Goal: Communication & Community: Share content

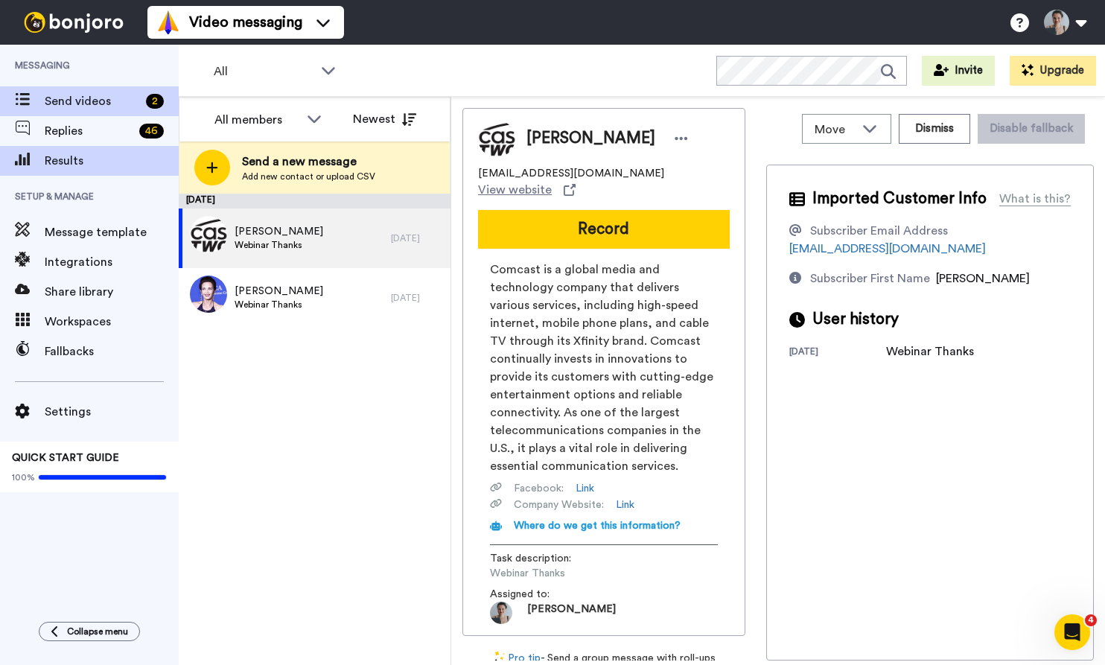
click at [67, 173] on div "Results" at bounding box center [89, 161] width 179 height 30
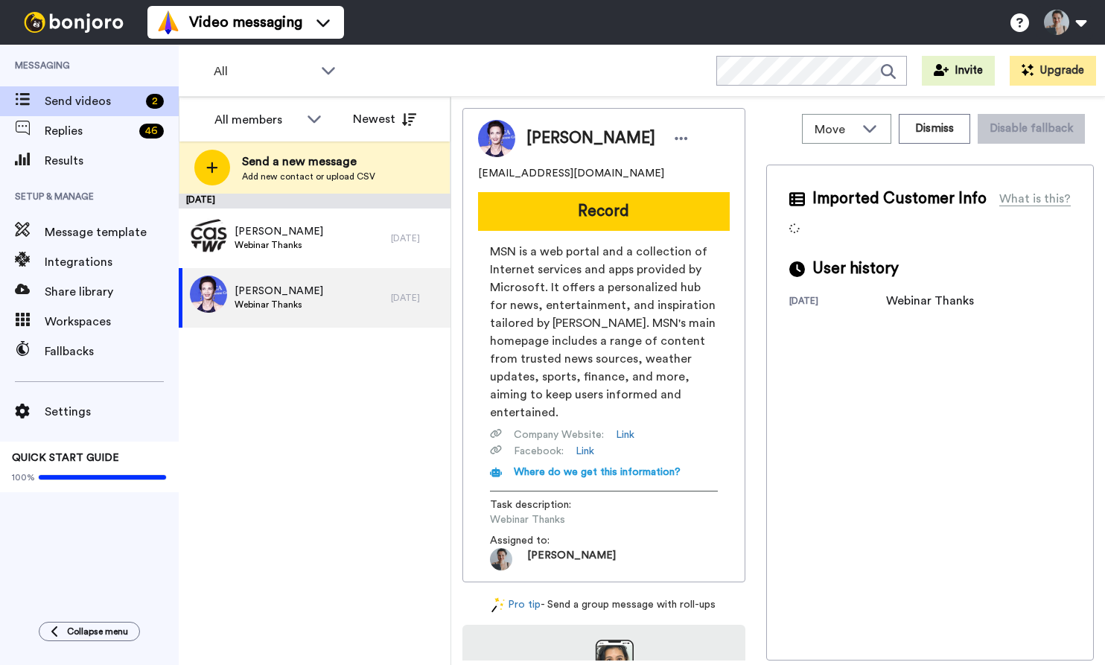
scroll to position [1, 0]
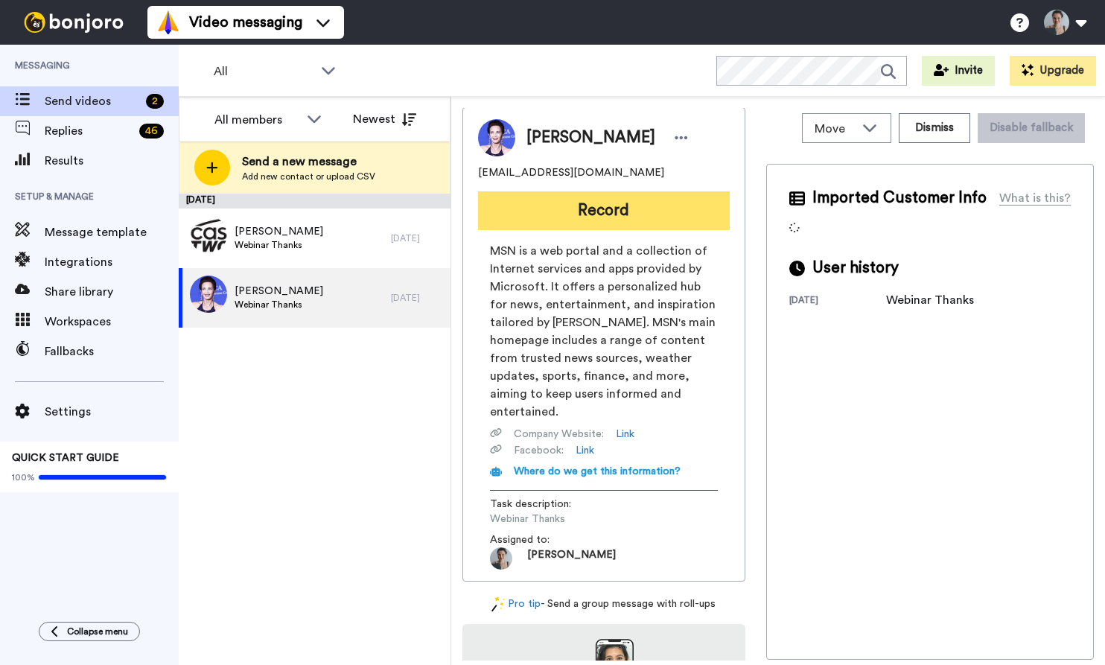
click at [625, 217] on button "Record" at bounding box center [604, 210] width 252 height 39
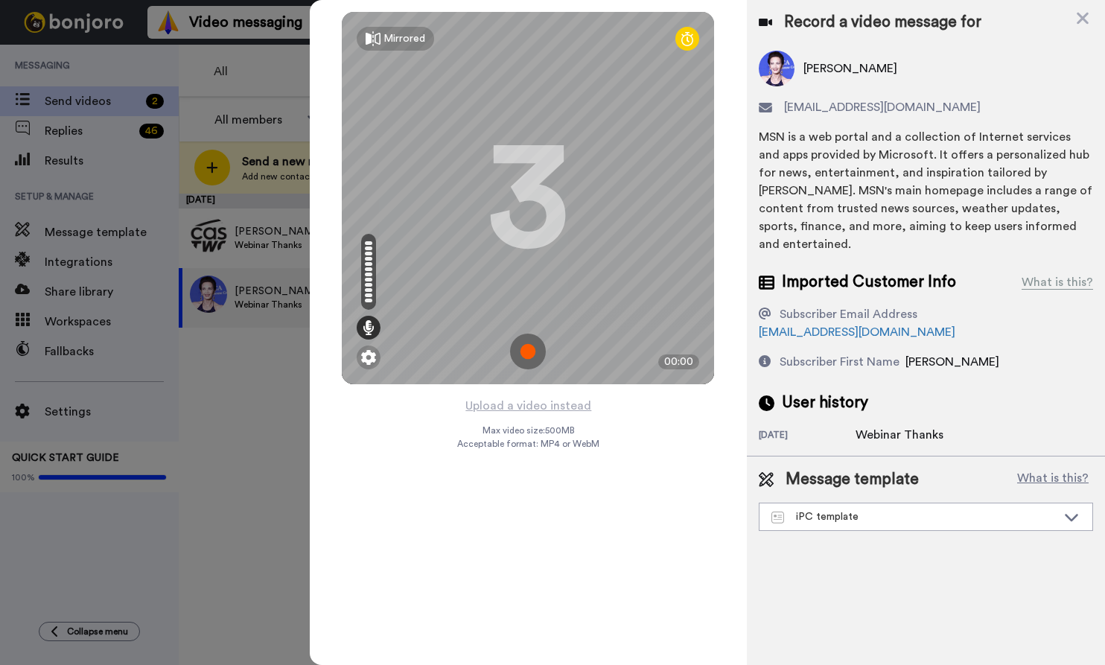
click at [532, 354] on img at bounding box center [528, 352] width 36 height 36
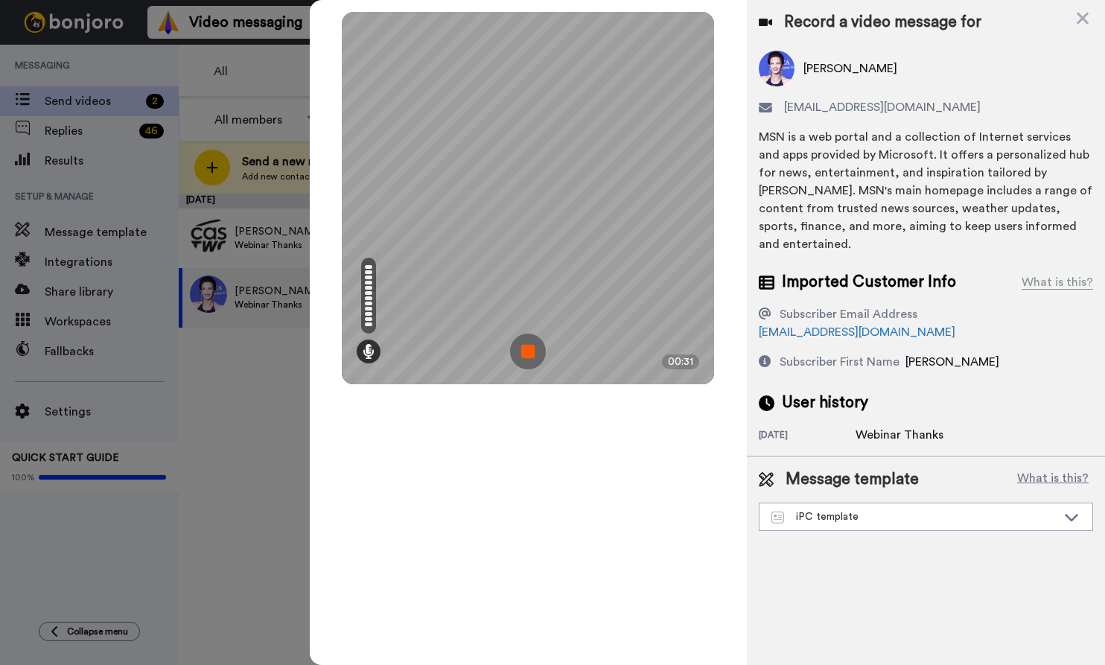
click at [525, 354] on img at bounding box center [528, 352] width 36 height 36
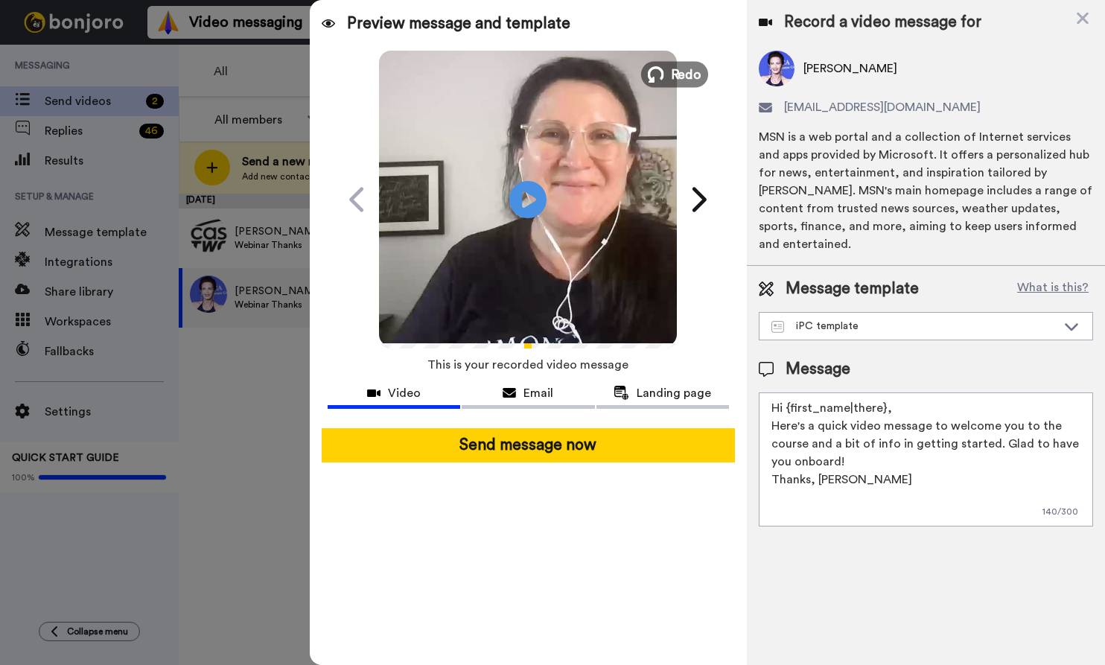
click at [672, 77] on span "Redo" at bounding box center [686, 73] width 31 height 19
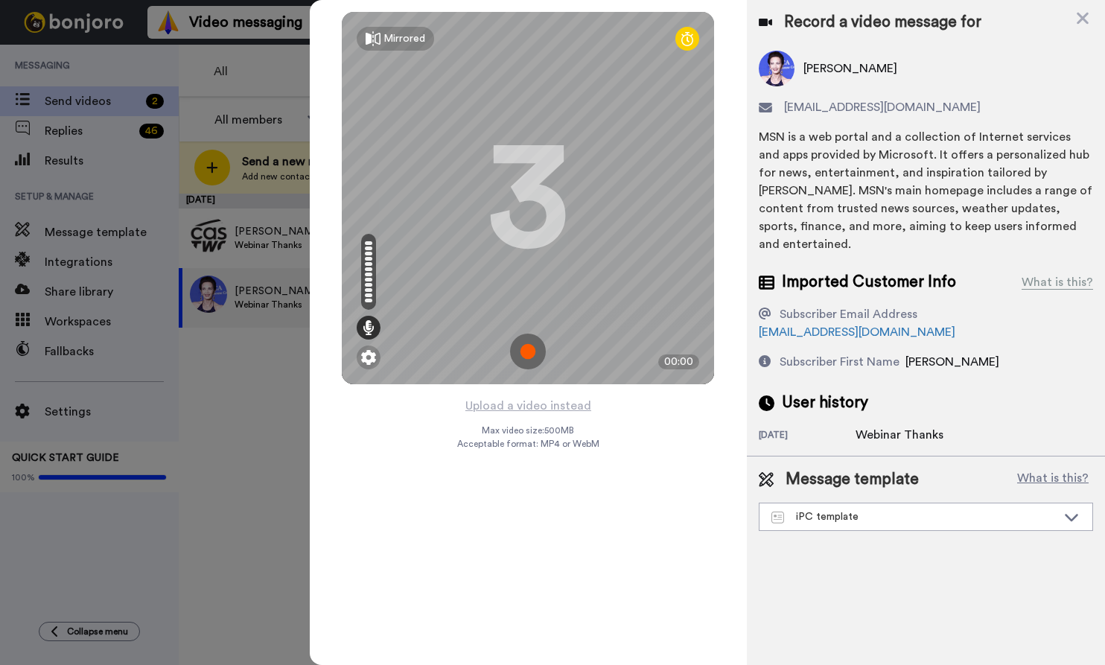
click at [526, 341] on img at bounding box center [528, 352] width 36 height 36
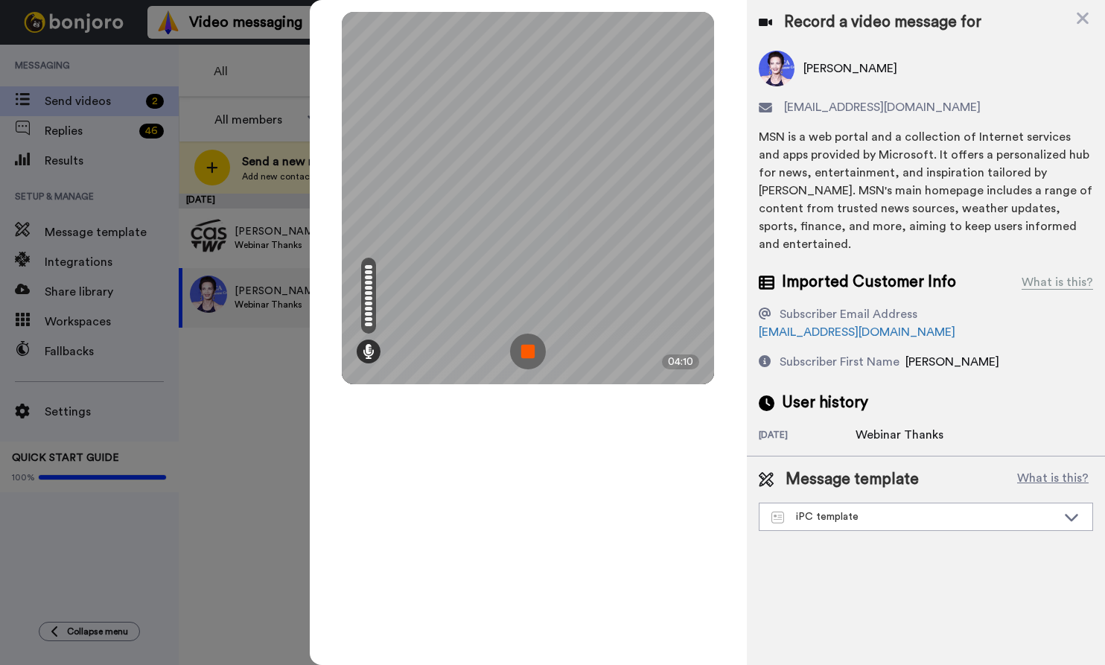
click at [528, 348] on img at bounding box center [528, 352] width 36 height 36
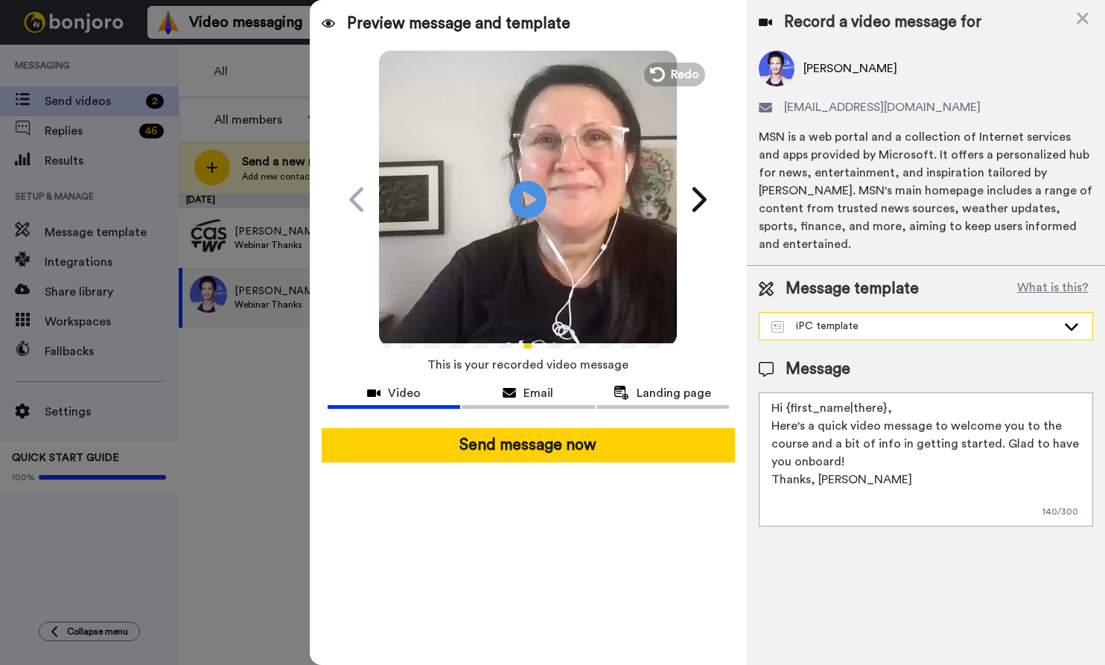
click at [940, 319] on div "iPC template" at bounding box center [913, 326] width 285 height 15
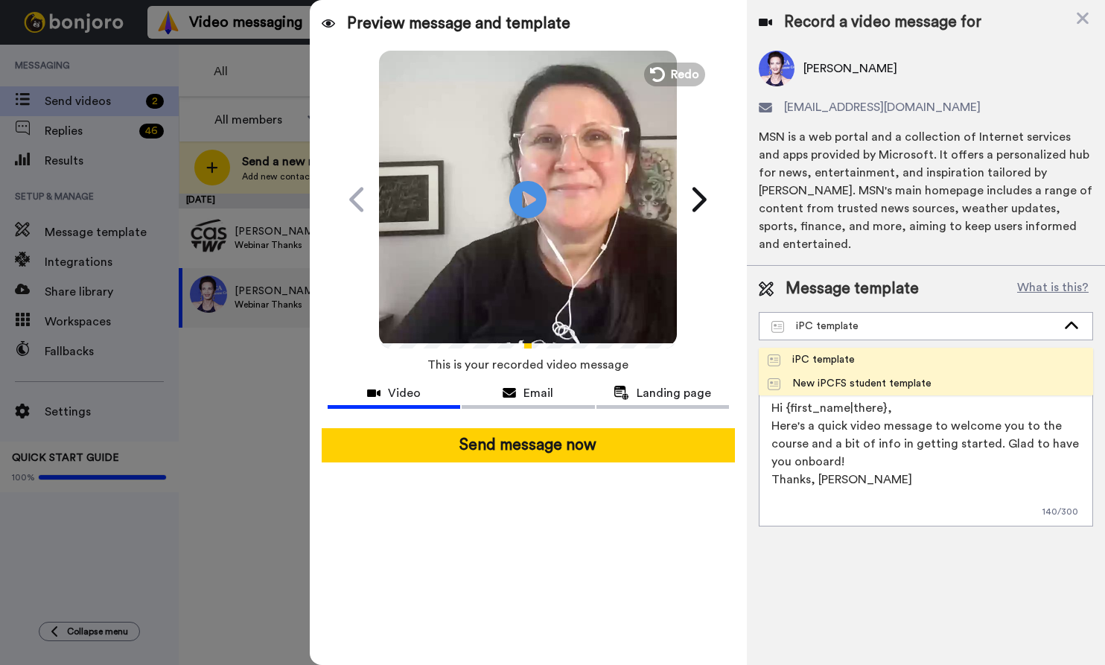
click at [931, 376] on span "New iPCFS student template" at bounding box center [850, 383] width 182 height 15
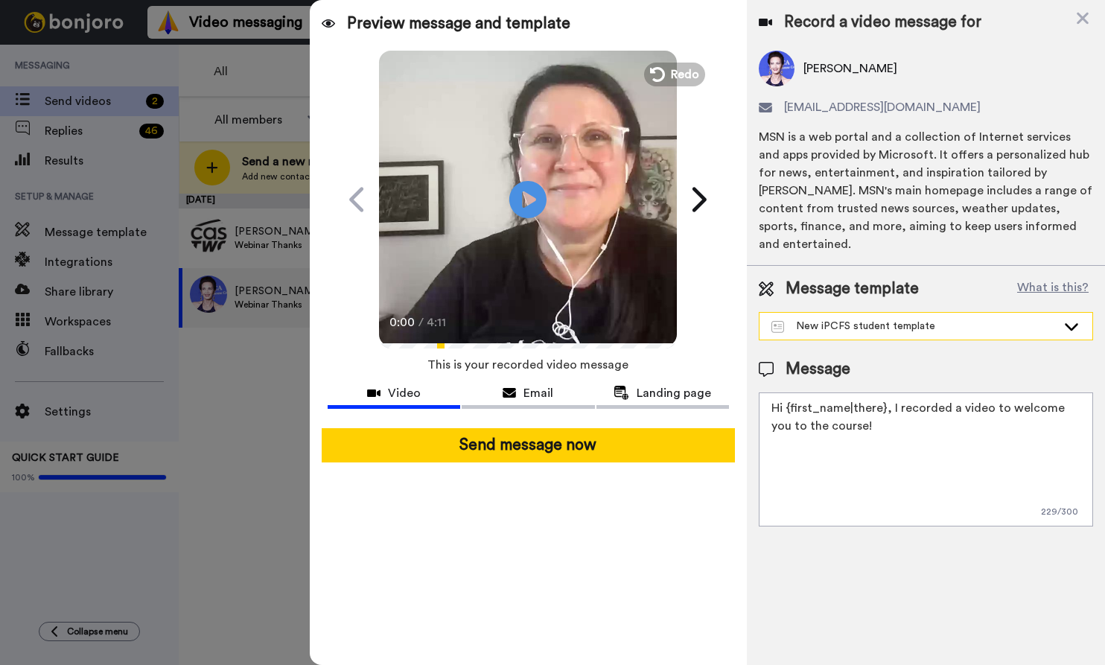
click at [954, 313] on div "New iPCFS student template" at bounding box center [925, 326] width 333 height 27
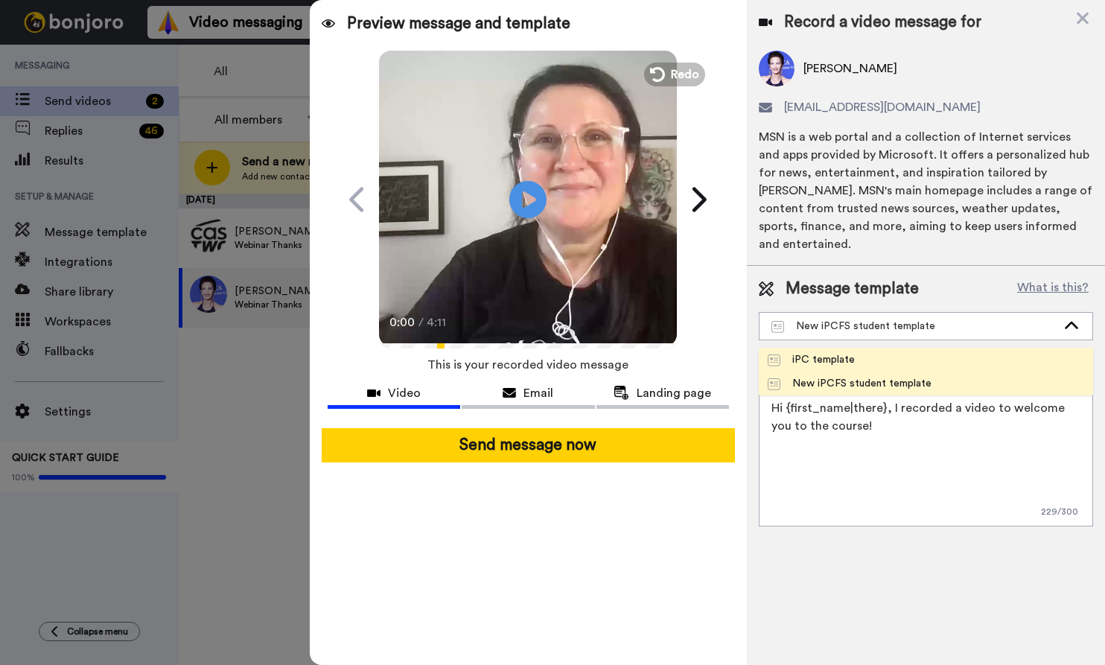
click at [922, 348] on li "iPC template" at bounding box center [926, 360] width 334 height 24
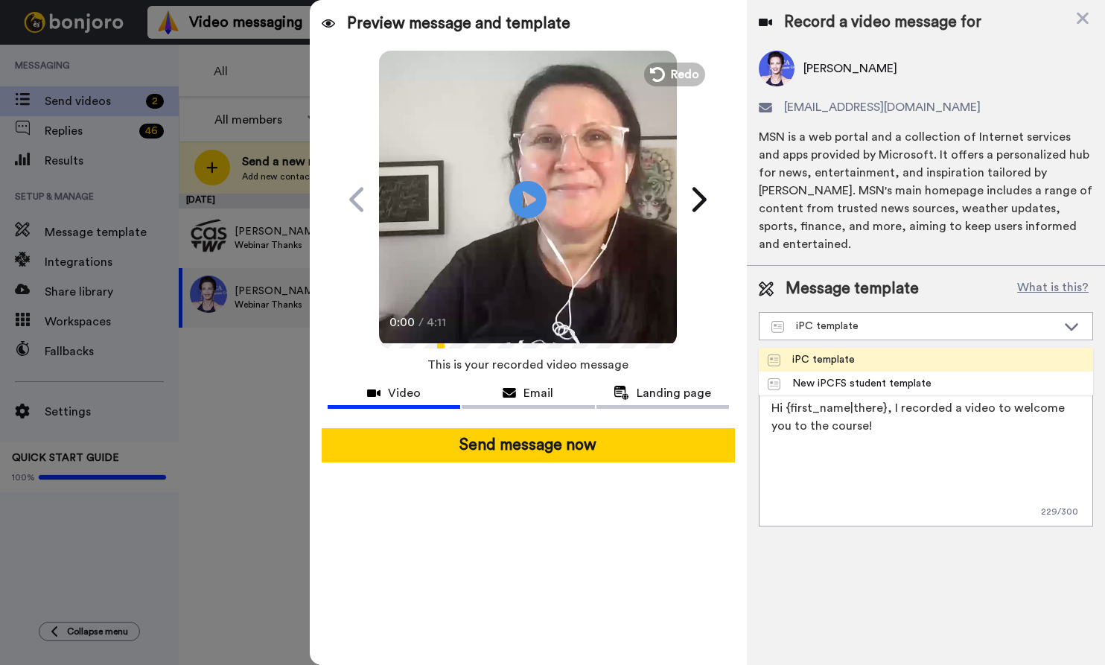
type textarea "Hi {first_name|there}, Here's a quick video message to welcome you to the cours…"
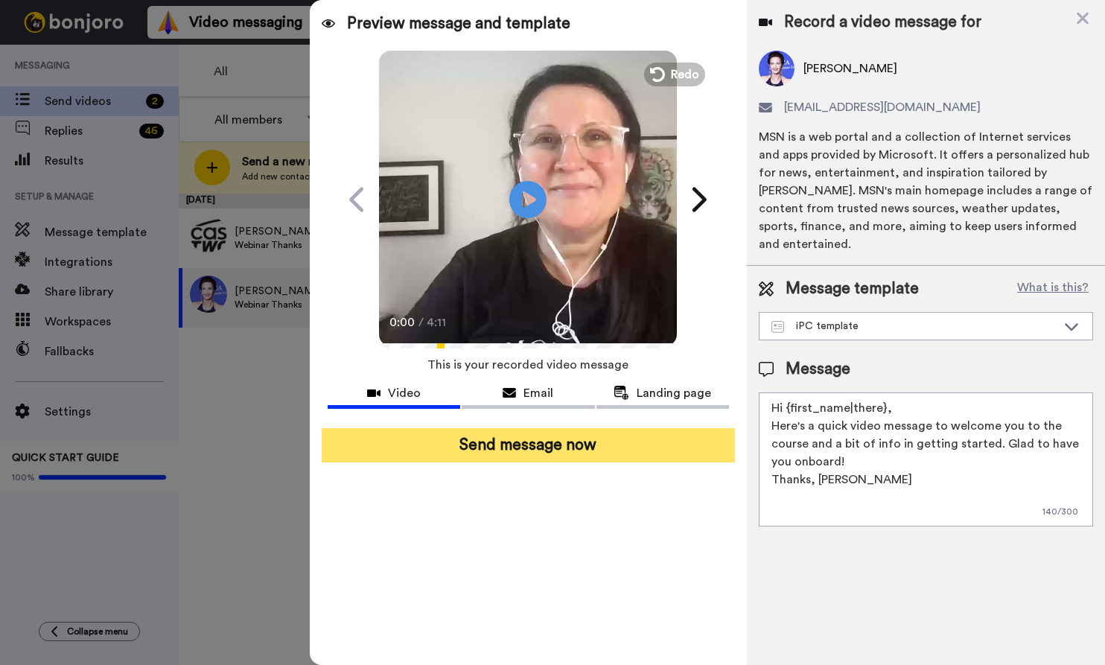
click at [565, 443] on button "Send message now" at bounding box center [529, 445] width 414 height 34
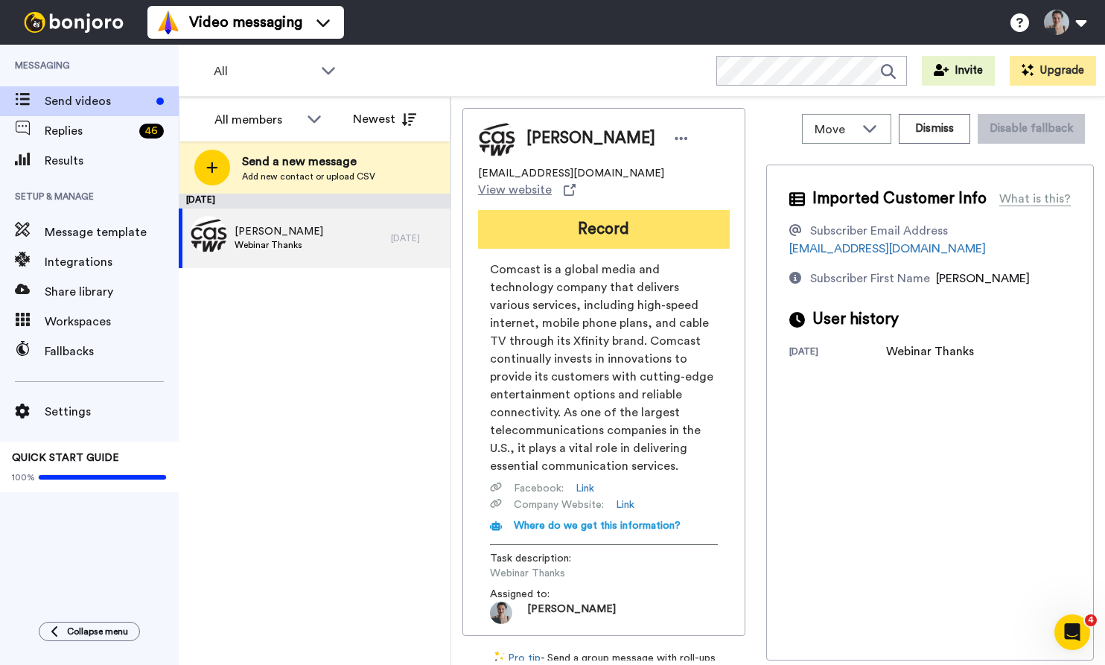
click at [631, 210] on button "Record" at bounding box center [604, 229] width 252 height 39
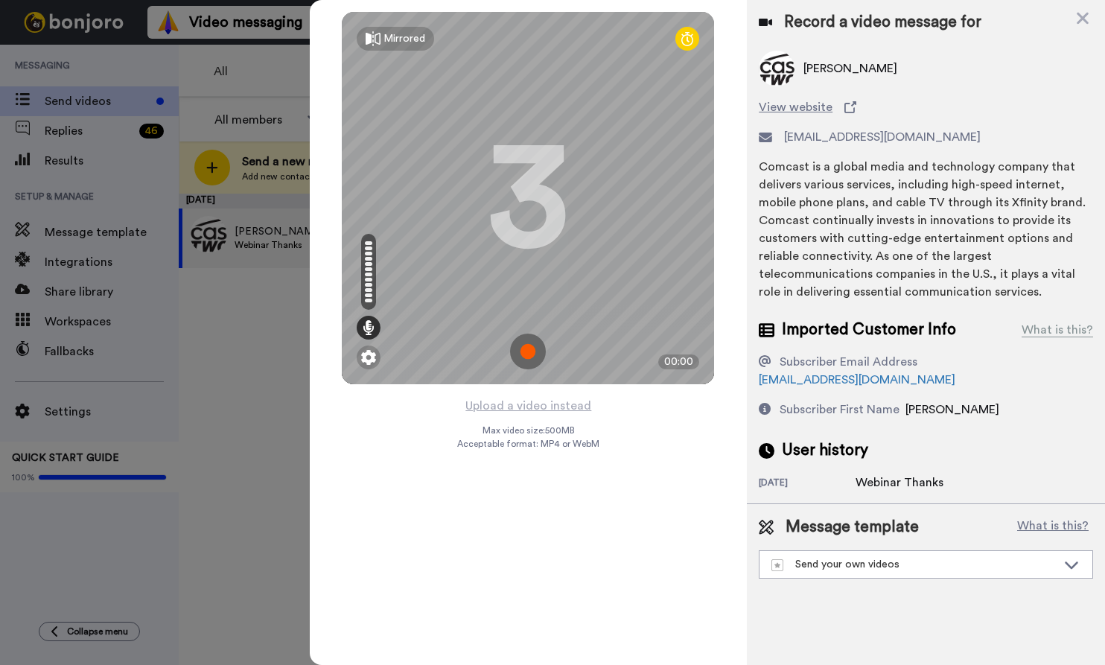
click at [532, 346] on img at bounding box center [528, 352] width 36 height 36
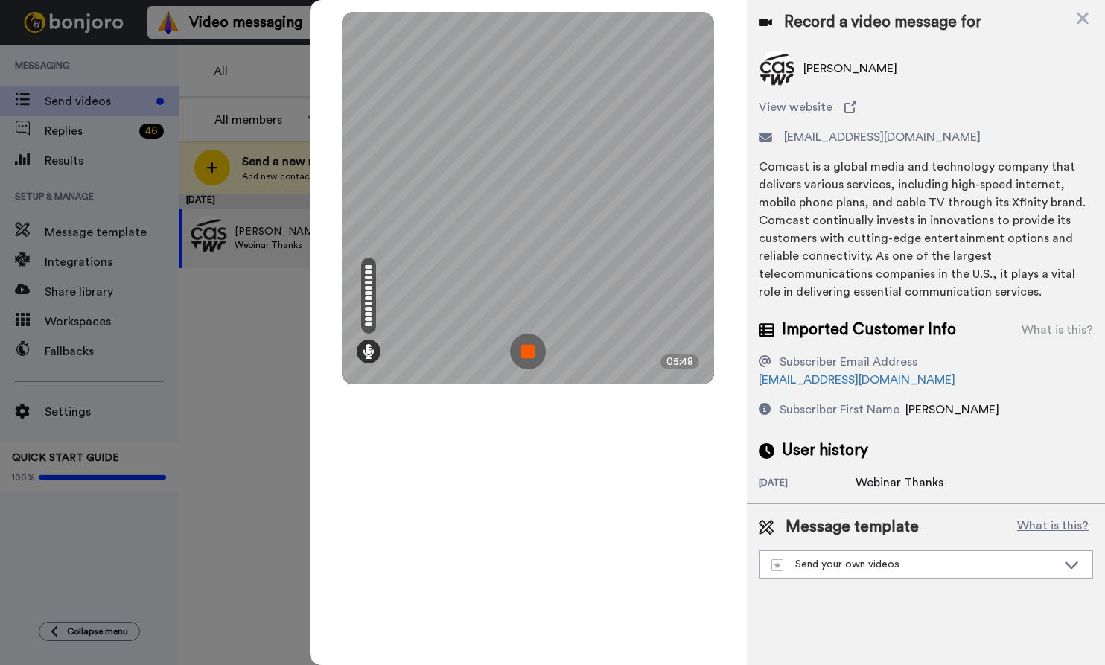
click at [530, 345] on img at bounding box center [528, 352] width 36 height 36
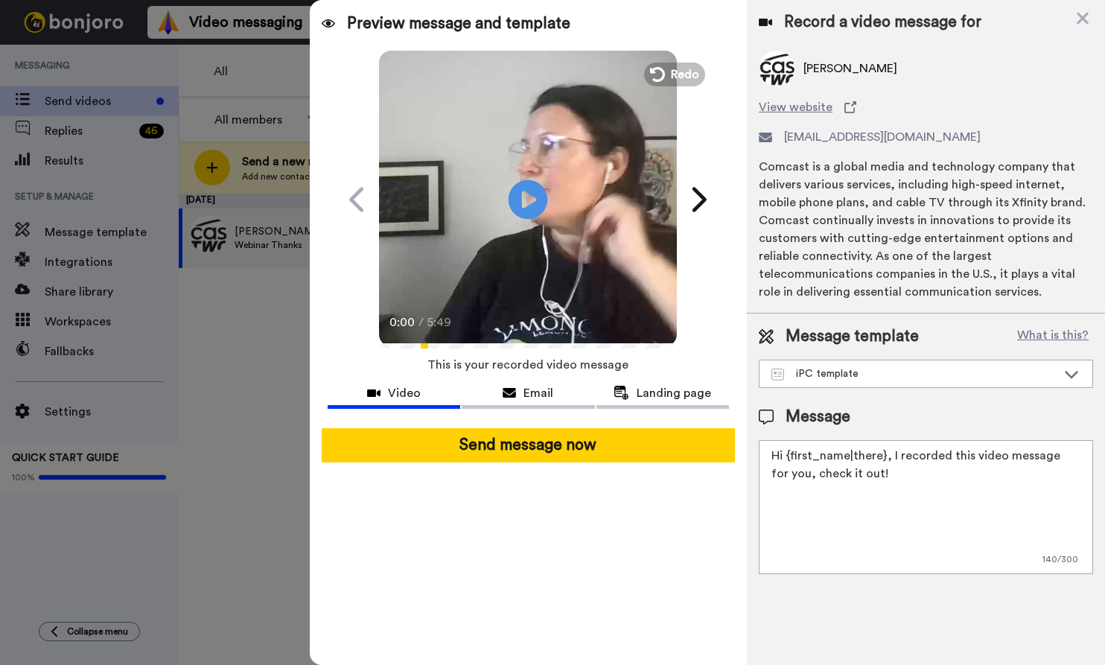
type textarea "Hi {first_name|there}, Here's a quick video message to welcome you to the cours…"
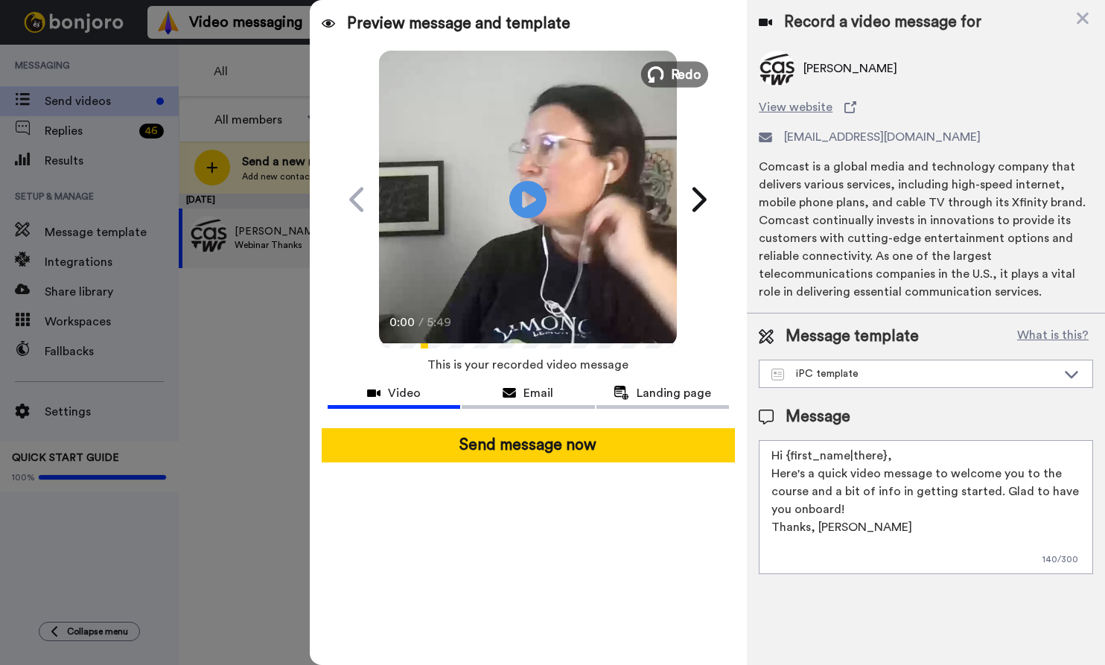
click at [674, 69] on span "Redo" at bounding box center [686, 73] width 31 height 19
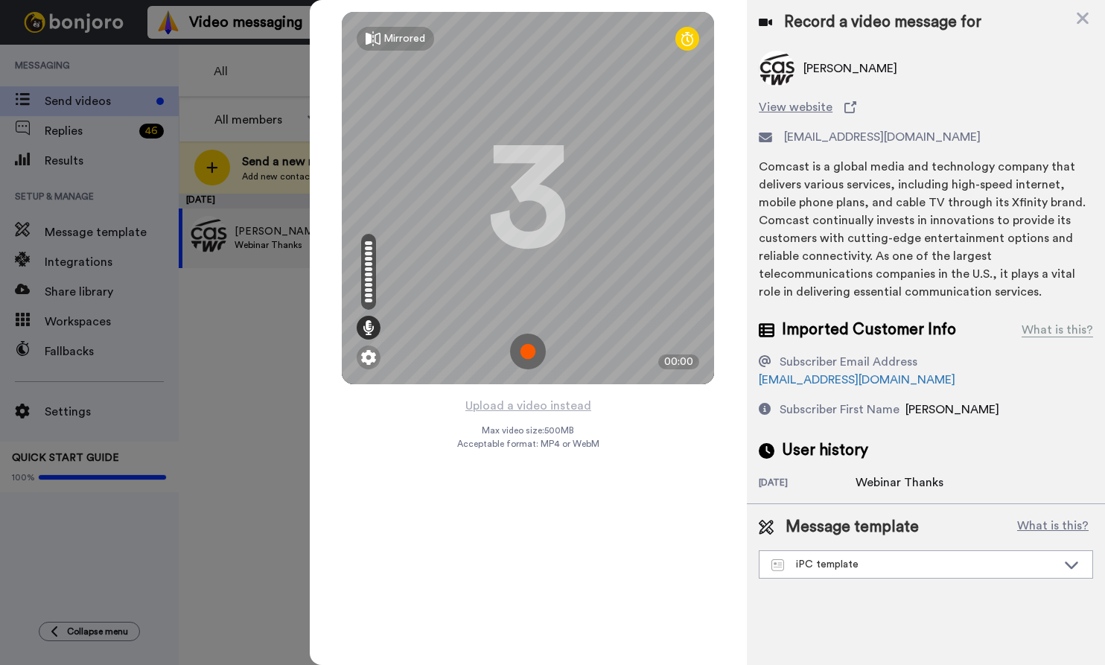
click at [526, 345] on img at bounding box center [528, 352] width 36 height 36
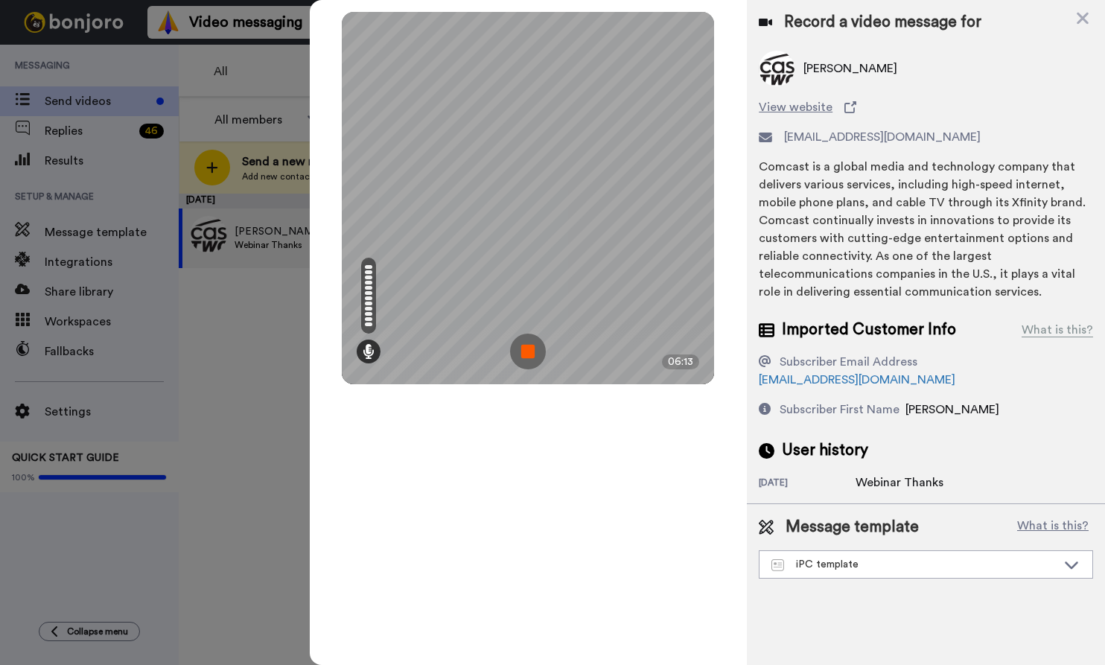
click at [531, 357] on img at bounding box center [528, 352] width 36 height 36
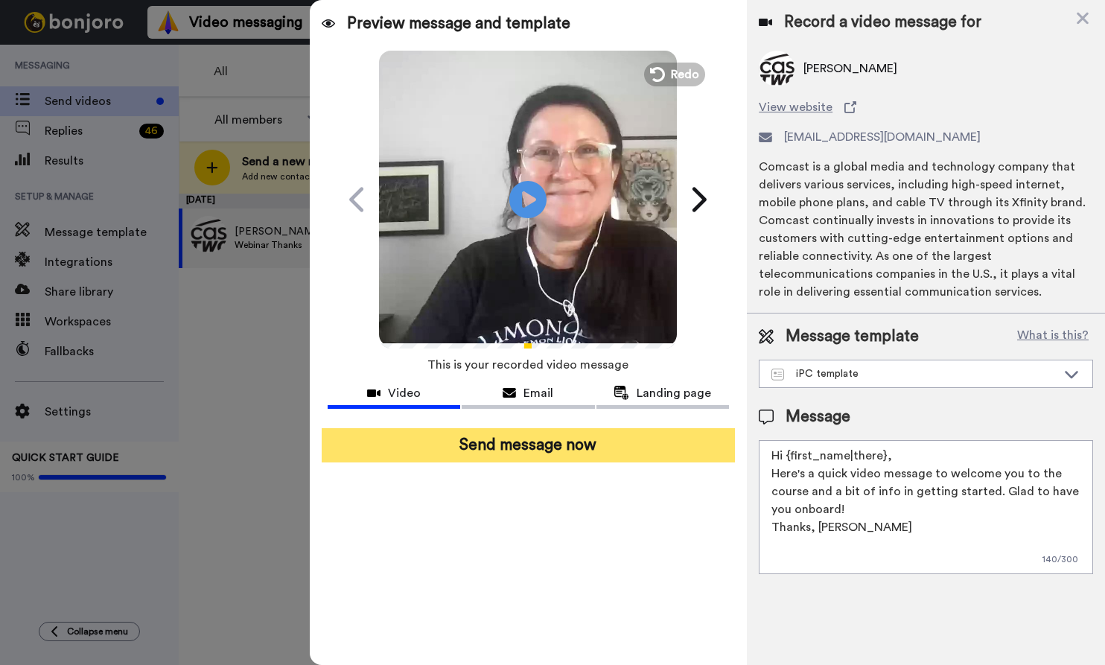
click at [499, 443] on button "Send message now" at bounding box center [529, 445] width 414 height 34
